Goal: Obtain resource: Obtain resource

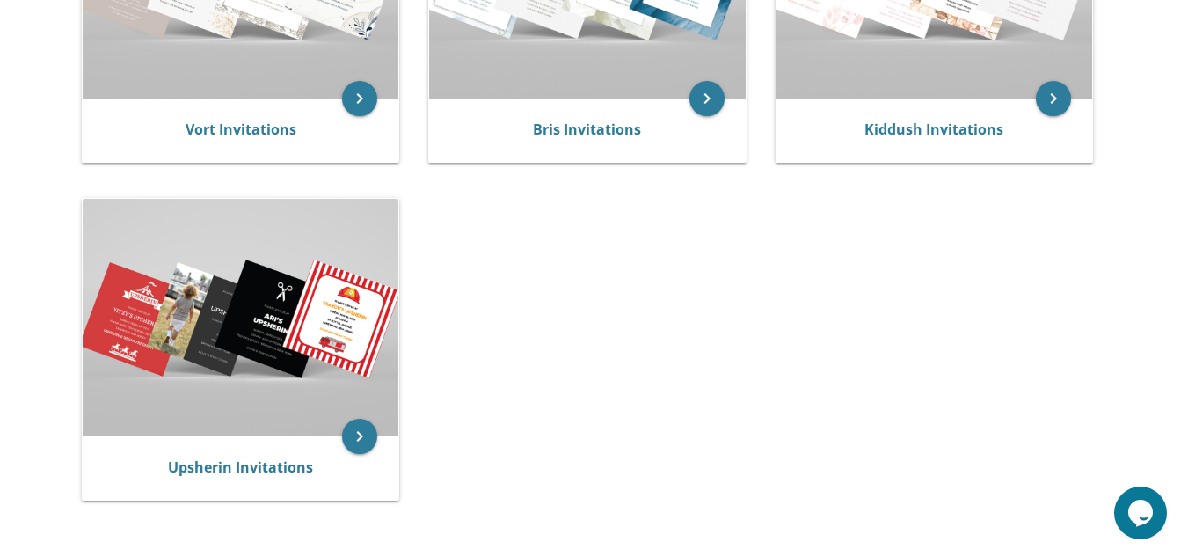
scroll to position [551, 0]
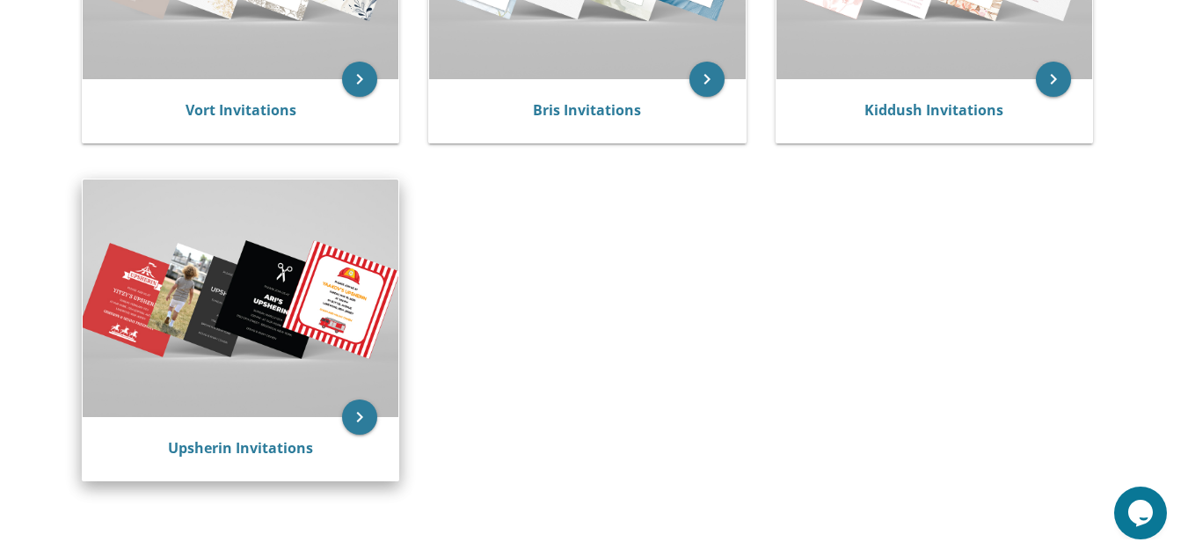
click at [196, 339] on img at bounding box center [241, 297] width 316 height 237
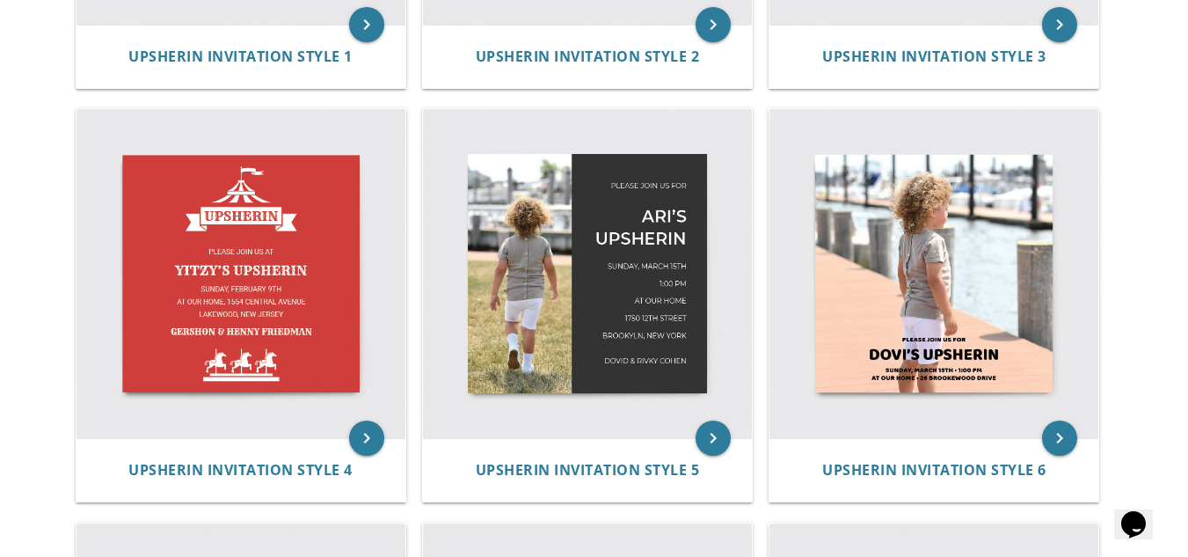
scroll to position [694, 0]
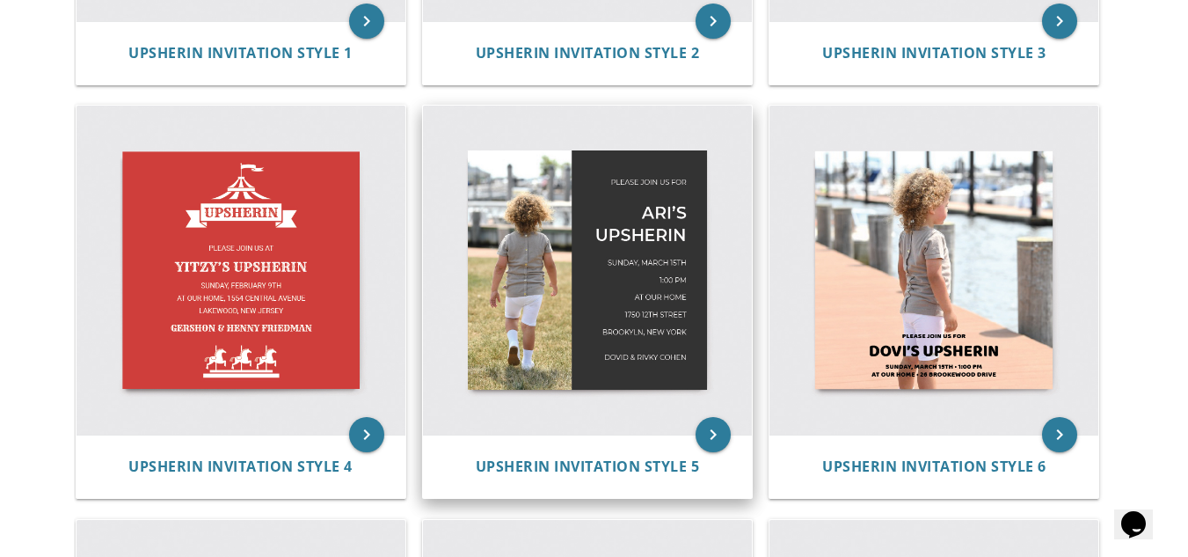
click at [541, 264] on img at bounding box center [587, 270] width 329 height 329
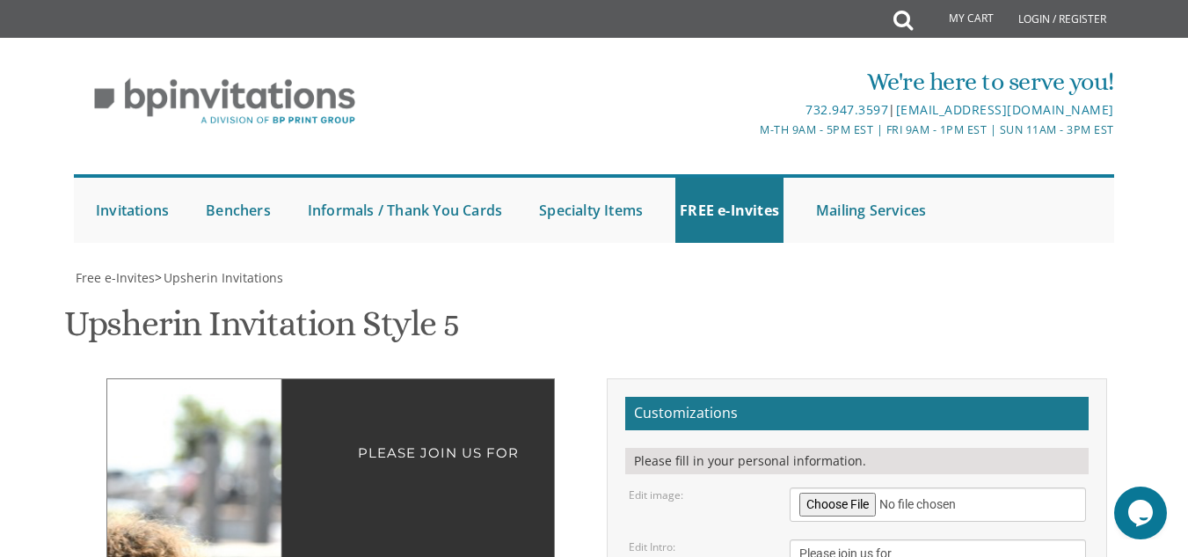
scroll to position [86, 0]
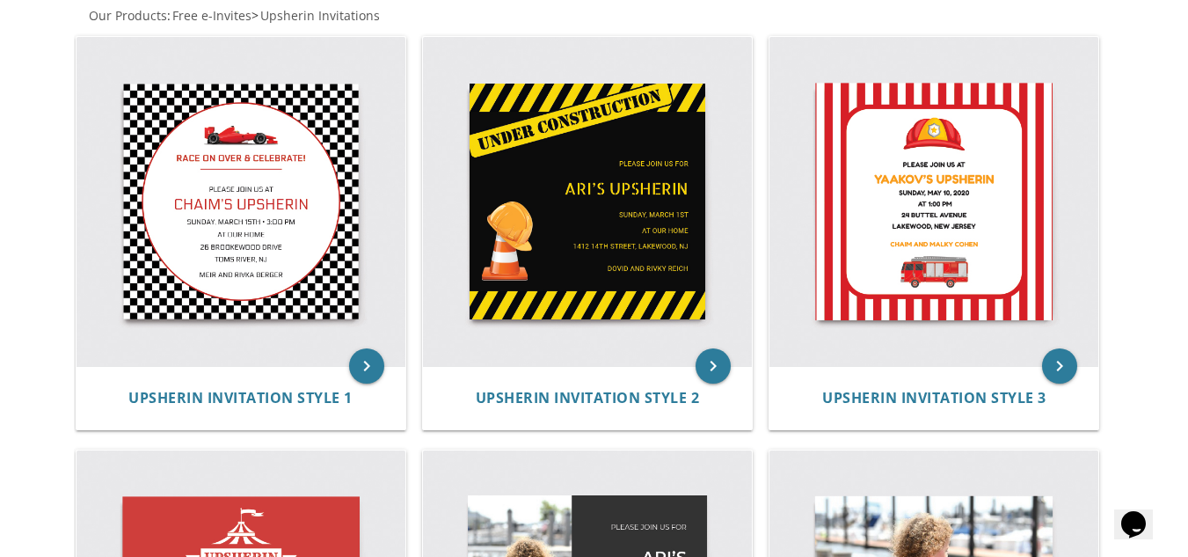
scroll to position [357, 0]
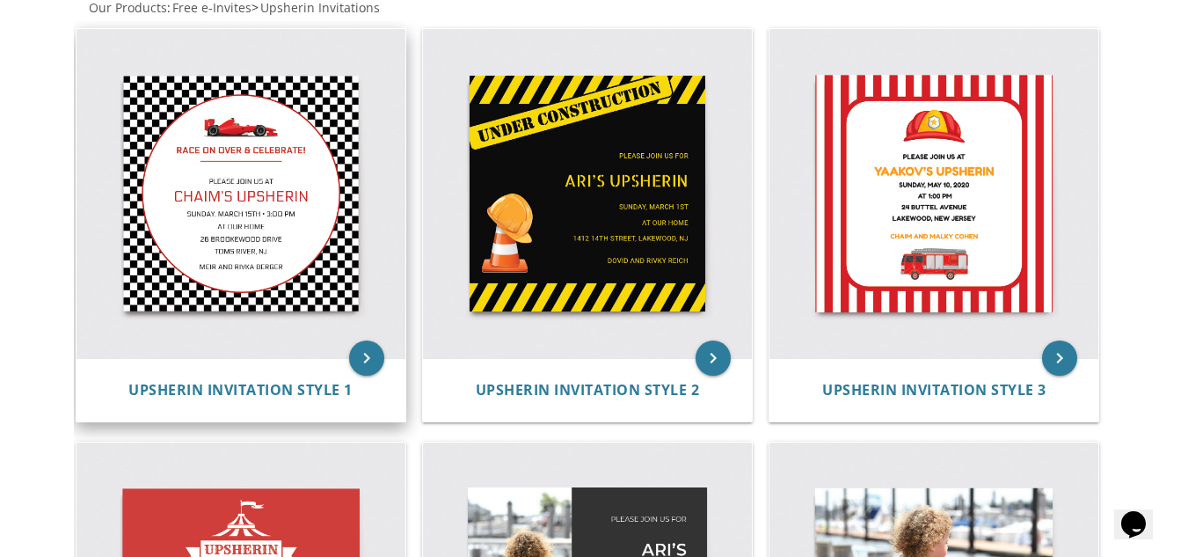
click at [235, 193] on img at bounding box center [240, 193] width 329 height 329
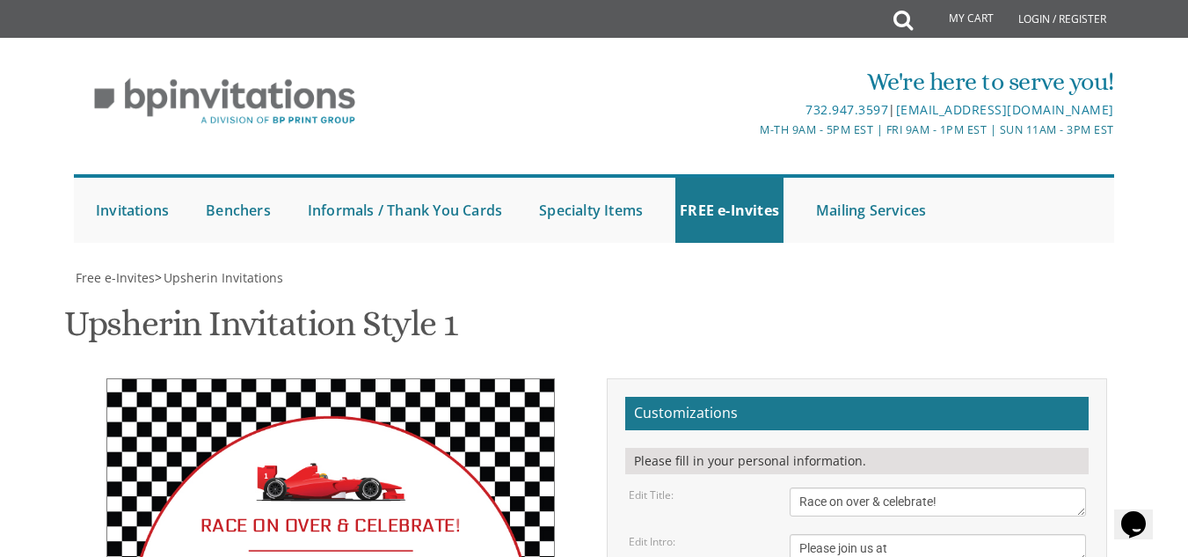
scroll to position [393, 0]
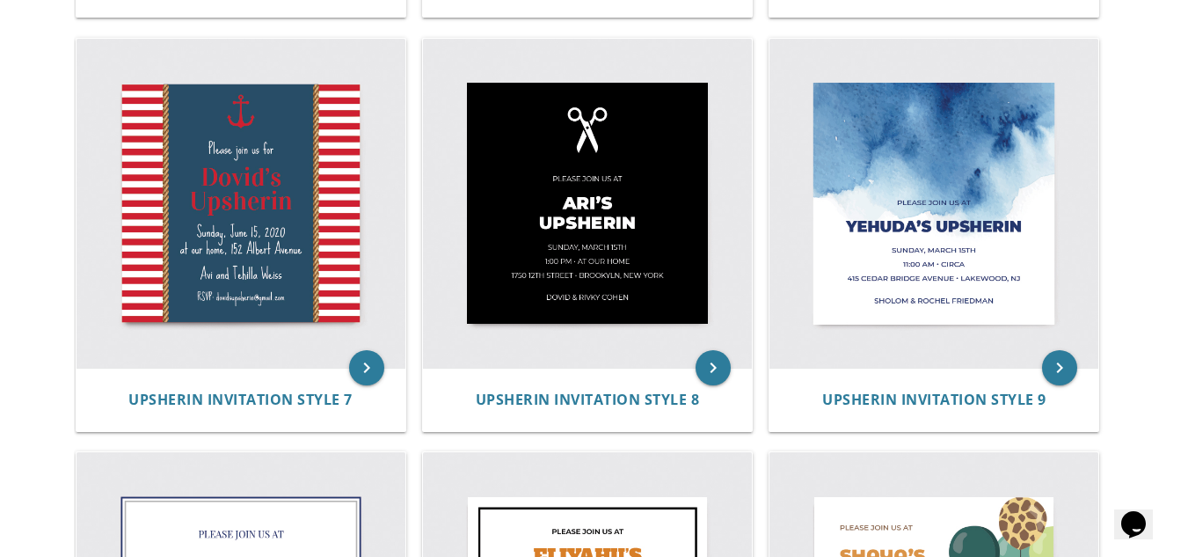
scroll to position [1151, 0]
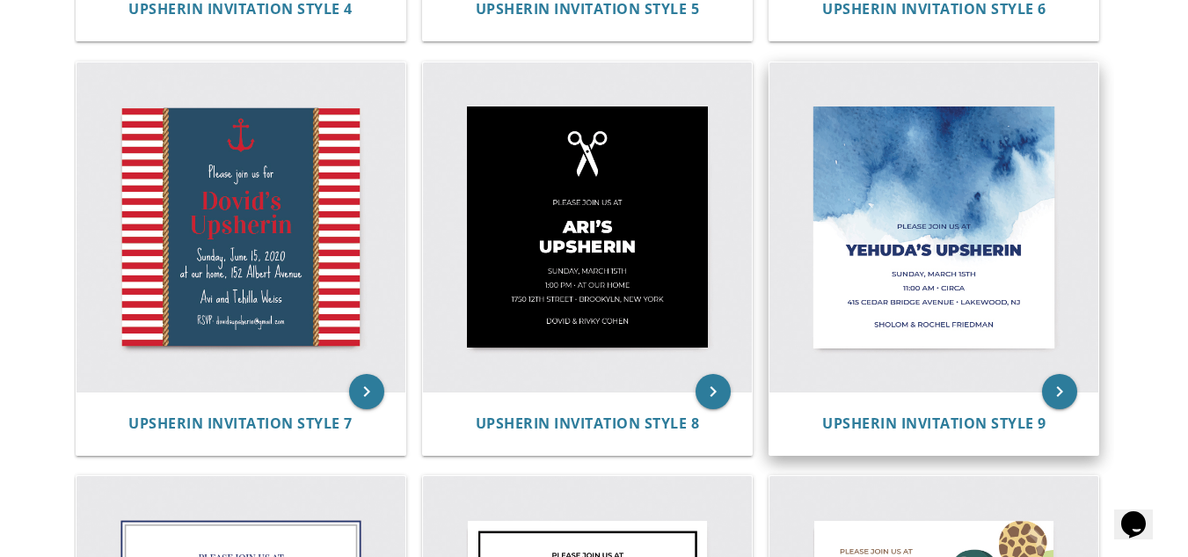
click at [957, 172] on img at bounding box center [933, 226] width 329 height 329
